Goal: Transaction & Acquisition: Purchase product/service

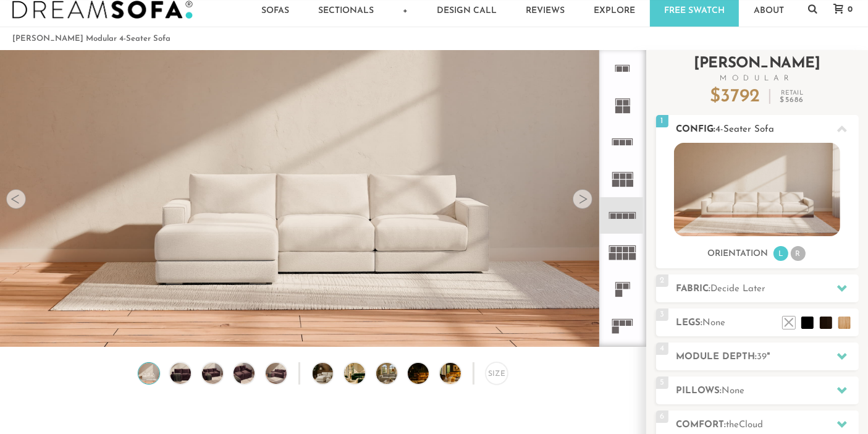
scroll to position [24, 0]
click at [787, 292] on h2 "Fabric: Decide Later" at bounding box center [768, 289] width 182 height 14
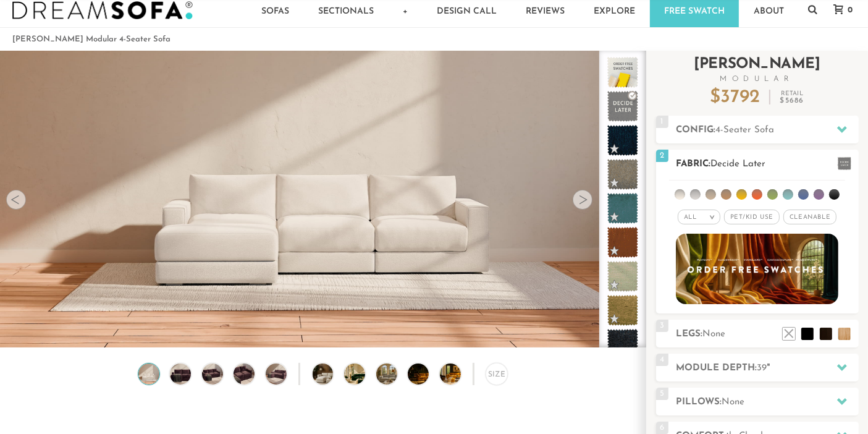
click at [681, 193] on li at bounding box center [680, 194] width 11 height 11
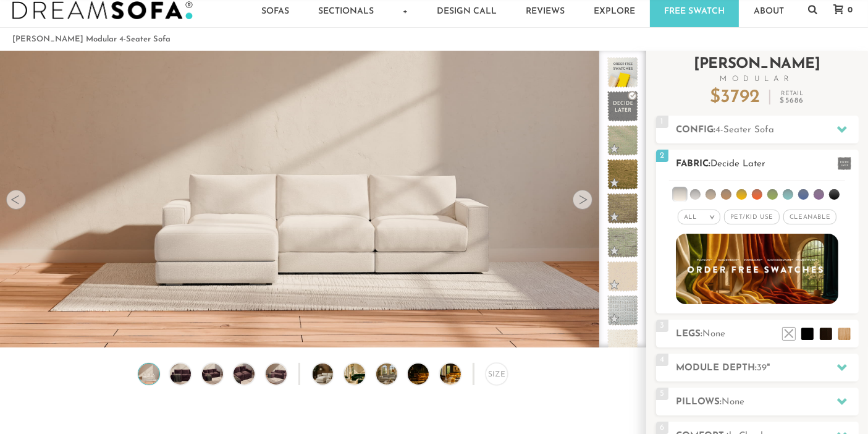
click at [715, 217] on em ">" at bounding box center [712, 217] width 9 height 6
click at [698, 300] on li "Durable" at bounding box center [699, 303] width 43 height 17
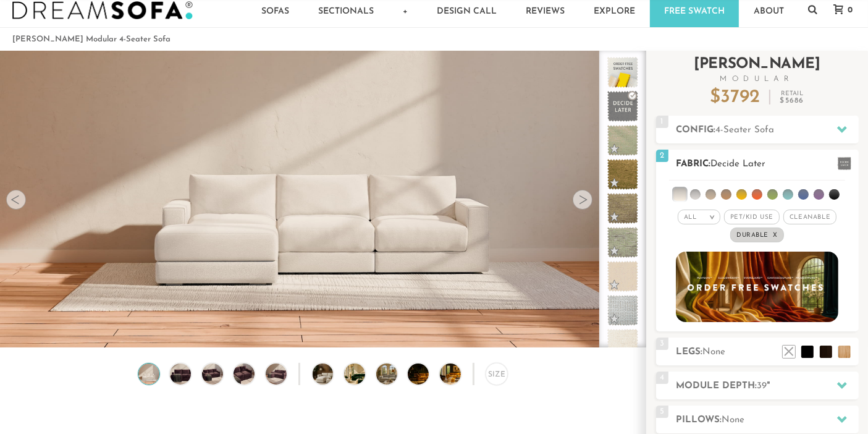
scroll to position [11, 11]
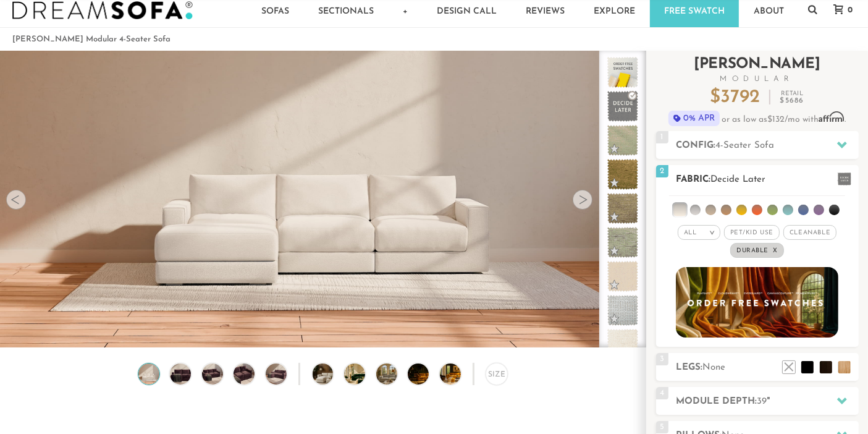
click at [758, 234] on span "Pet/Kid Use x" at bounding box center [752, 232] width 56 height 15
click at [812, 234] on span "Cleanable x" at bounding box center [814, 232] width 53 height 15
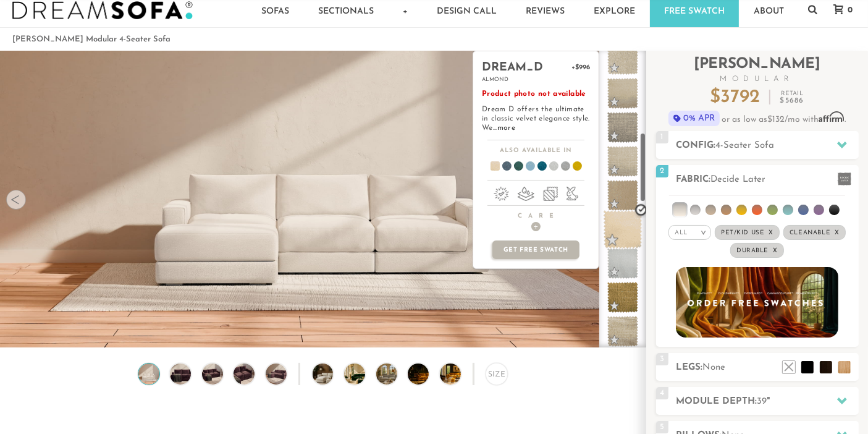
scroll to position [353, 0]
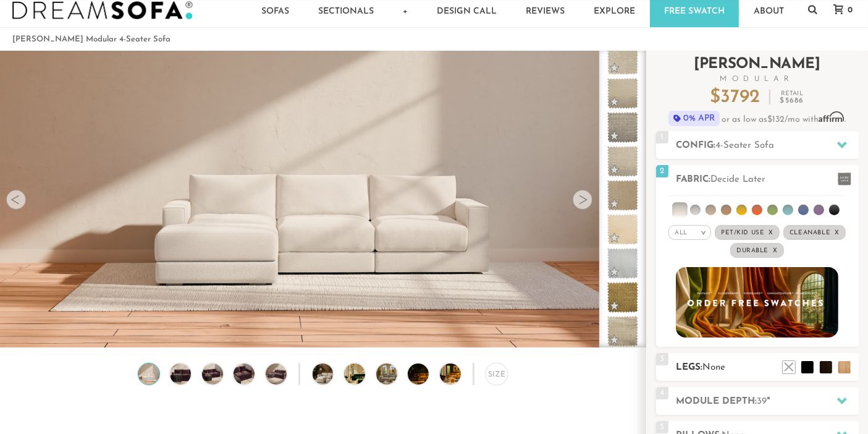
click at [754, 353] on div "3 Legs: None $0 $199 Nailheads:" at bounding box center [757, 367] width 203 height 28
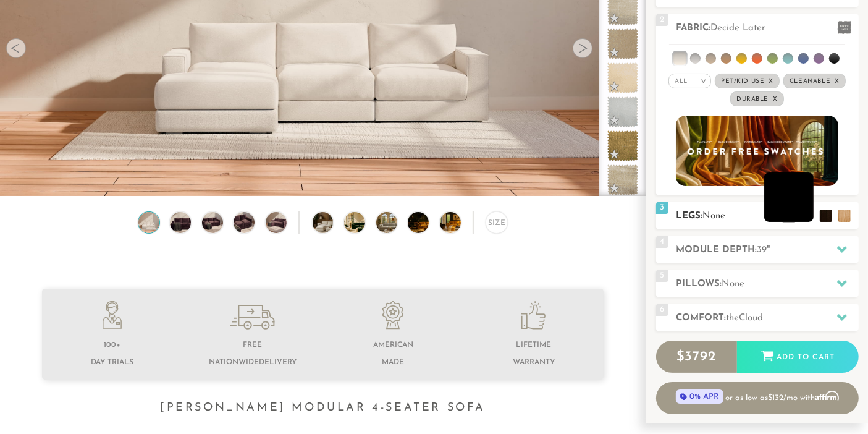
click at [805, 217] on li at bounding box center [789, 196] width 49 height 49
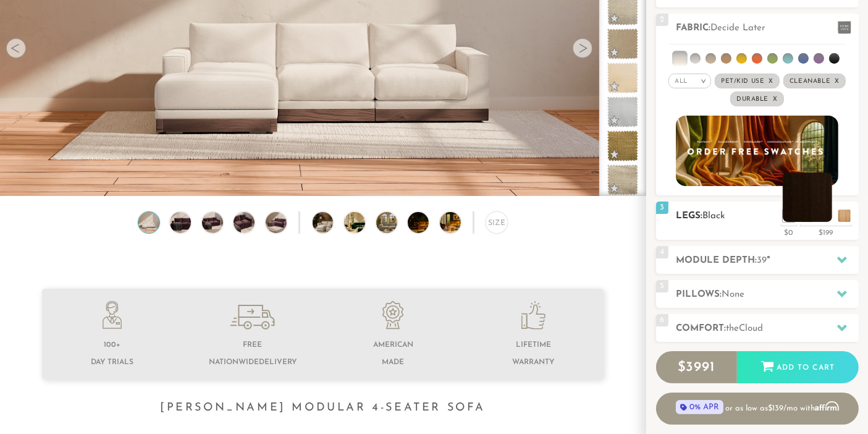
click at [825, 216] on li at bounding box center [807, 196] width 49 height 49
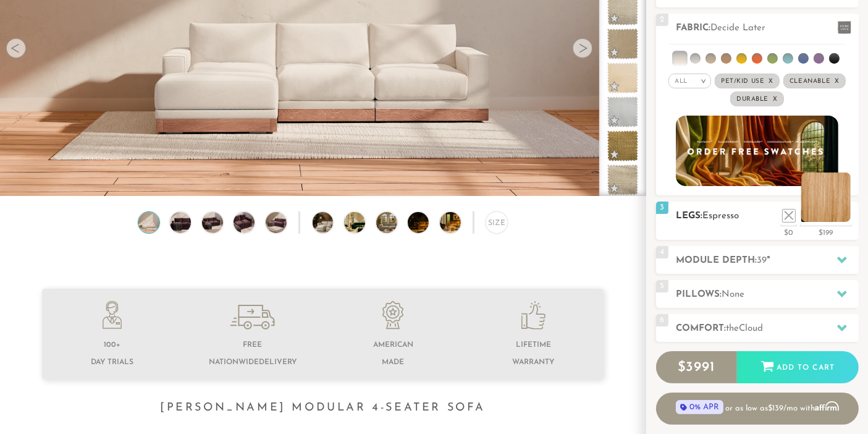
click at [845, 217] on li at bounding box center [826, 196] width 49 height 49
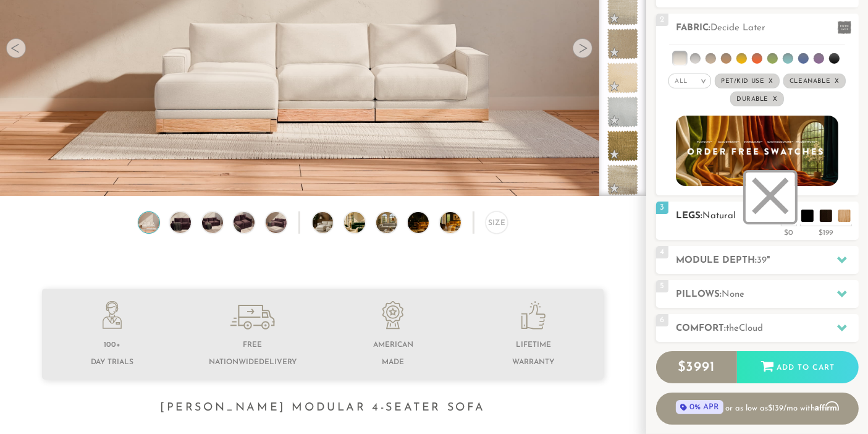
click at [789, 214] on li at bounding box center [770, 196] width 49 height 49
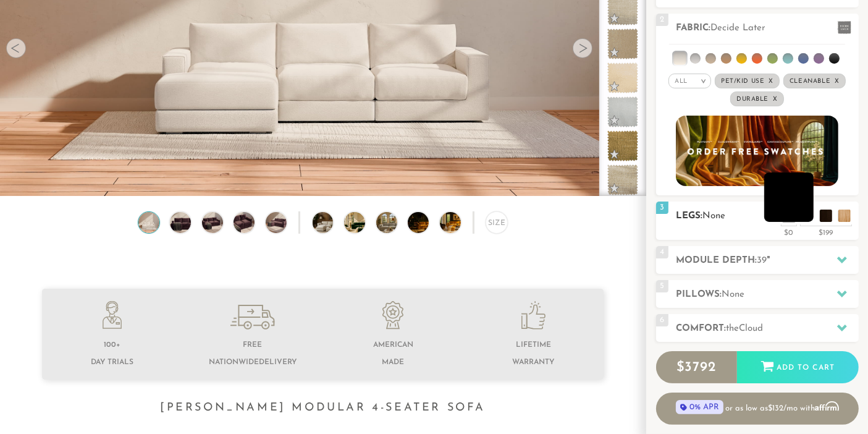
click at [808, 218] on li at bounding box center [789, 196] width 49 height 49
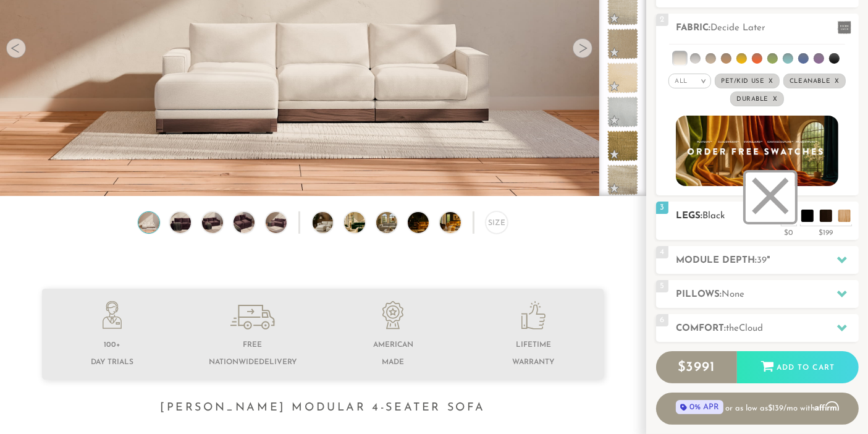
click at [780, 211] on li at bounding box center [770, 196] width 49 height 49
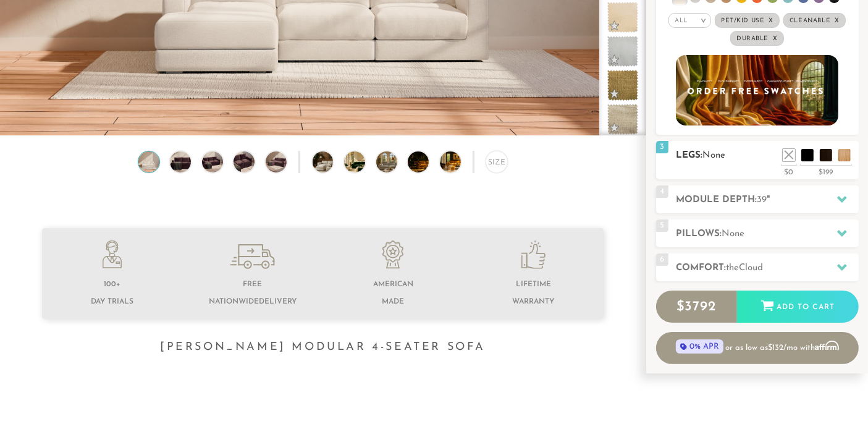
scroll to position [294, 0]
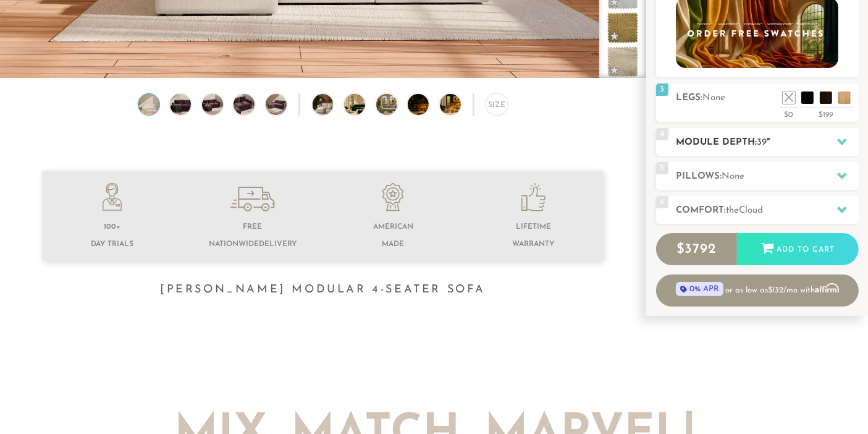
click at [752, 145] on h2 "Module Depth: 39 "" at bounding box center [768, 142] width 182 height 14
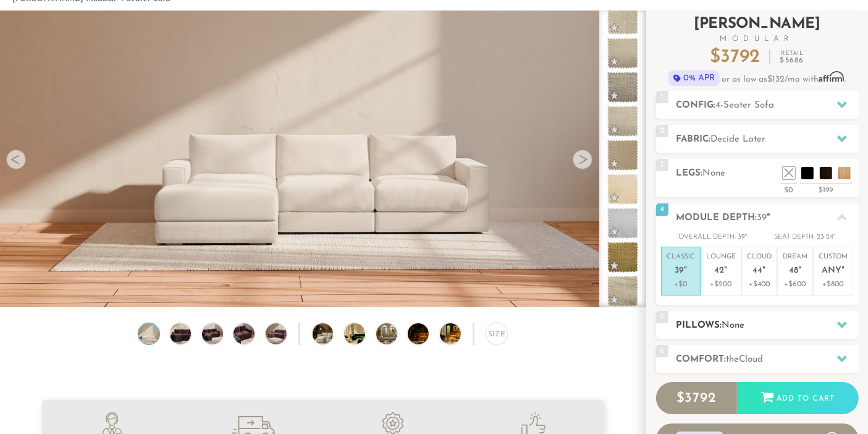
scroll to position [60, 0]
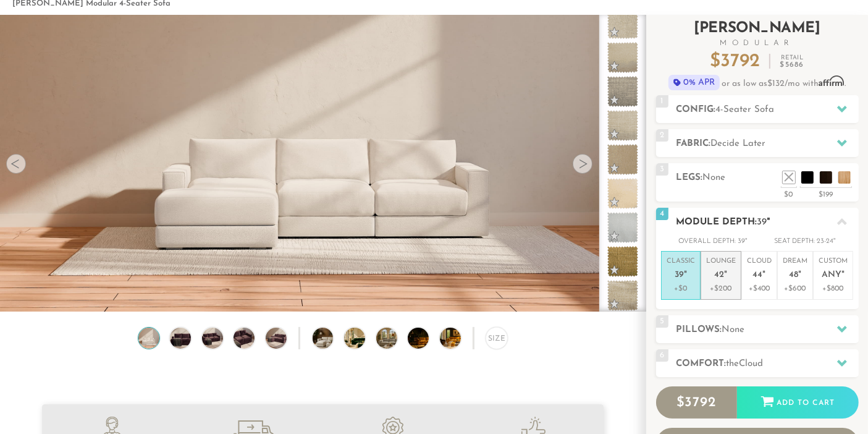
click at [727, 259] on p "Lounge 42 "" at bounding box center [721, 269] width 30 height 27
click at [677, 277] on span "39" at bounding box center [679, 275] width 9 height 11
click at [839, 219] on icon at bounding box center [842, 222] width 10 height 10
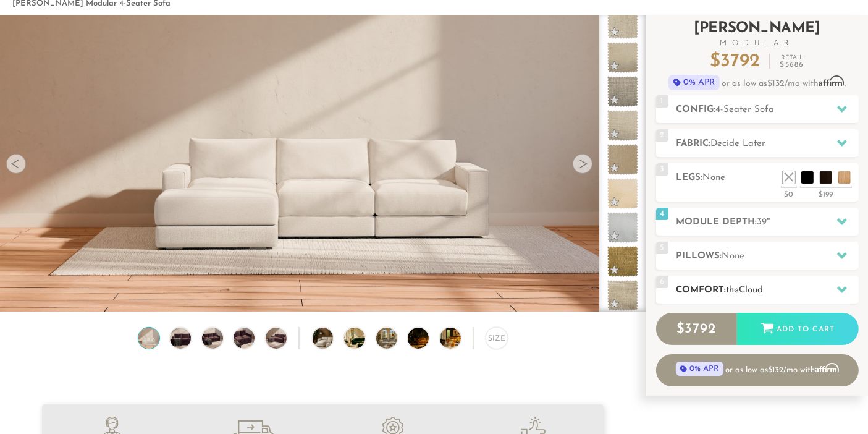
click at [780, 283] on h2 "Comfort: the Cloud" at bounding box center [768, 290] width 182 height 14
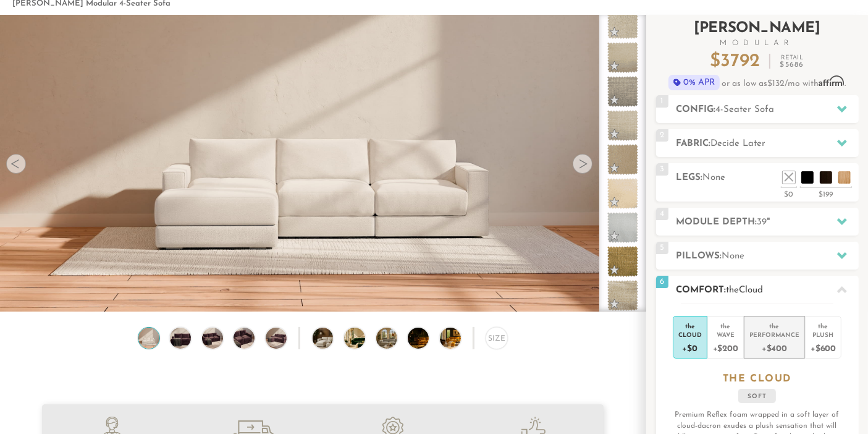
click at [778, 324] on div "the" at bounding box center [775, 324] width 50 height 12
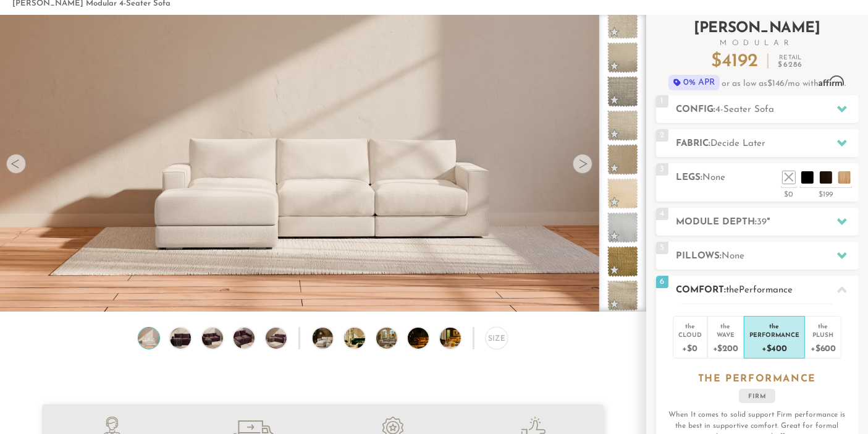
click at [821, 288] on h2 "Comfort: the Performance" at bounding box center [768, 290] width 182 height 14
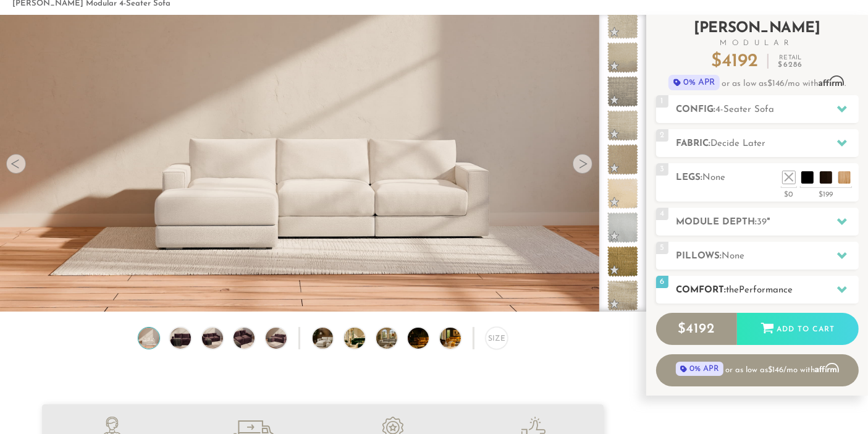
click at [802, 287] on h2 "Comfort: the Performance" at bounding box center [768, 290] width 182 height 14
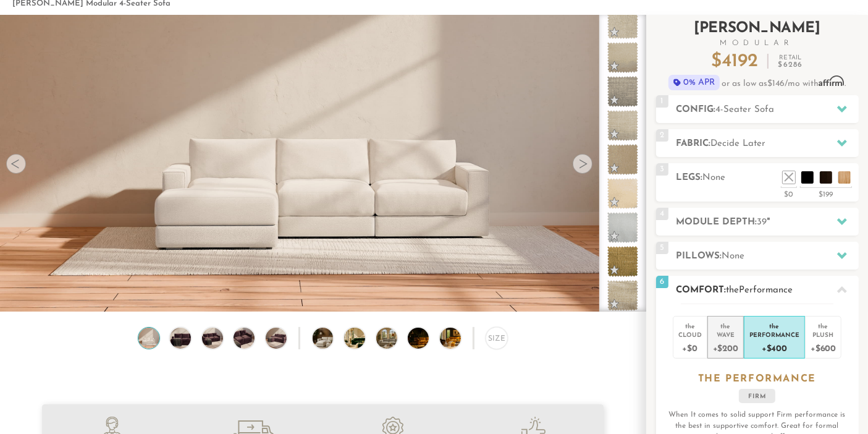
click at [728, 333] on div "Wave" at bounding box center [725, 334] width 25 height 9
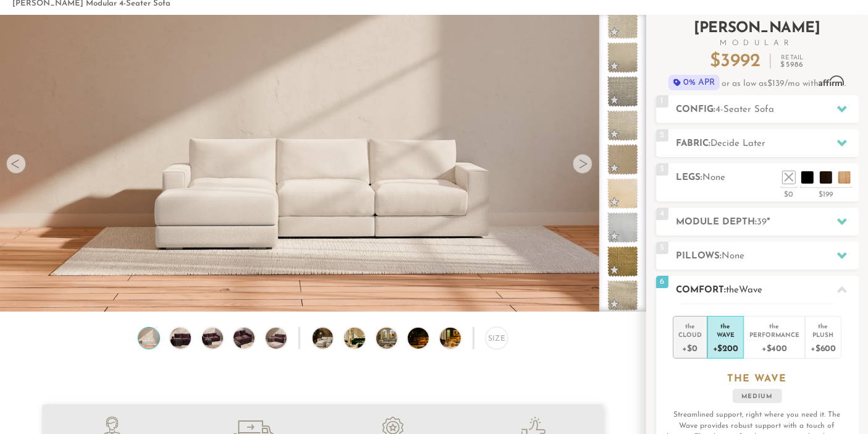
click at [695, 332] on div "Cloud" at bounding box center [690, 334] width 23 height 9
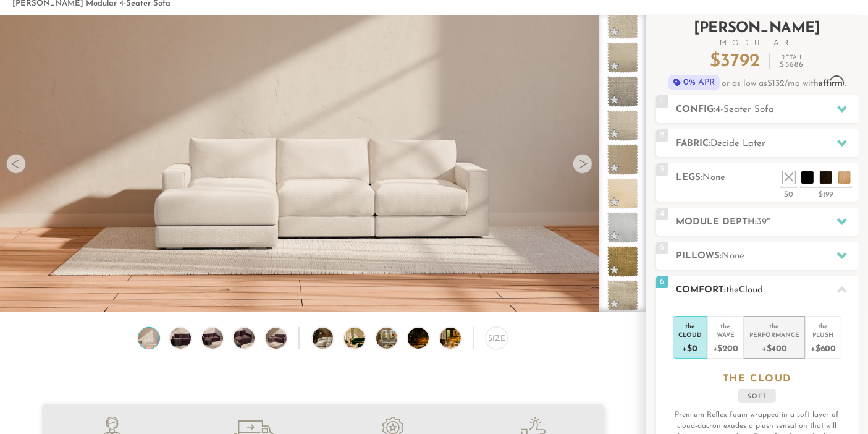
click at [779, 331] on div "Performance" at bounding box center [775, 334] width 50 height 9
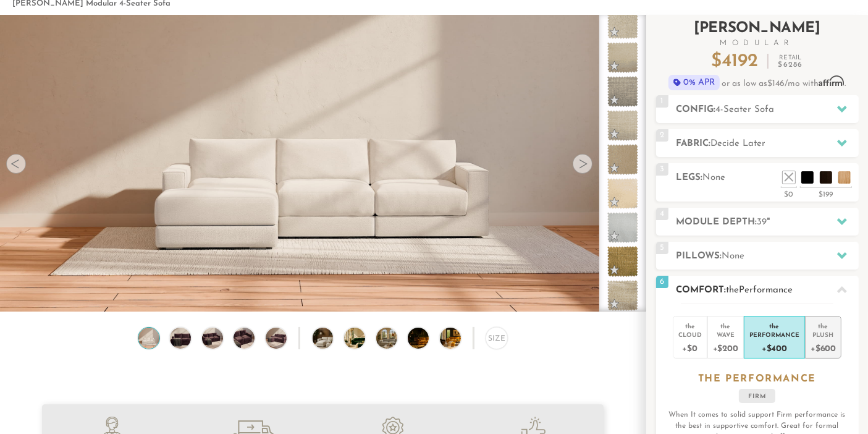
click at [817, 340] on div "+$600" at bounding box center [823, 348] width 25 height 18
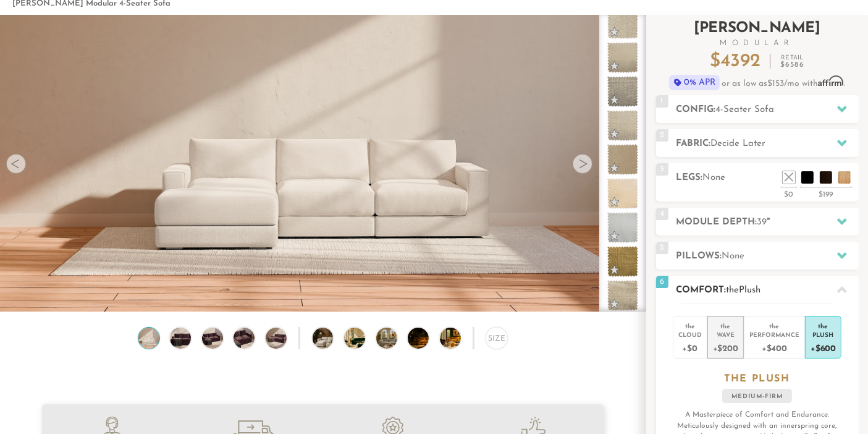
click at [734, 334] on div "Wave" at bounding box center [725, 334] width 25 height 9
click at [812, 330] on div "Plush" at bounding box center [823, 334] width 25 height 9
click at [838, 289] on icon at bounding box center [842, 290] width 10 height 10
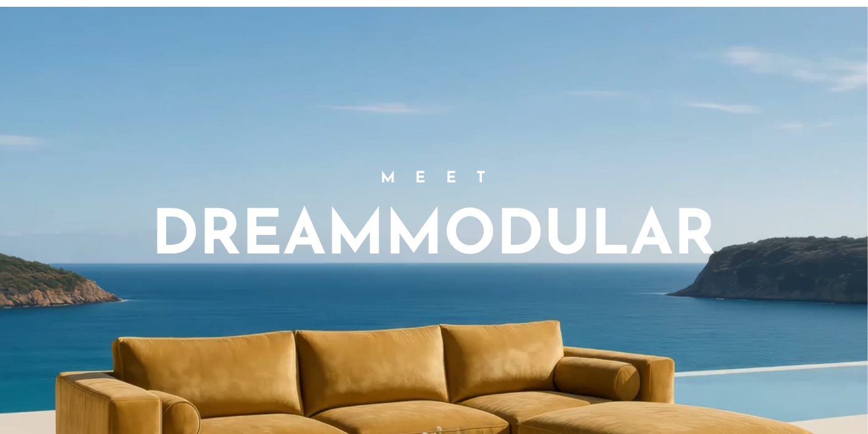
scroll to position [969, 0]
